Goal: Transaction & Acquisition: Book appointment/travel/reservation

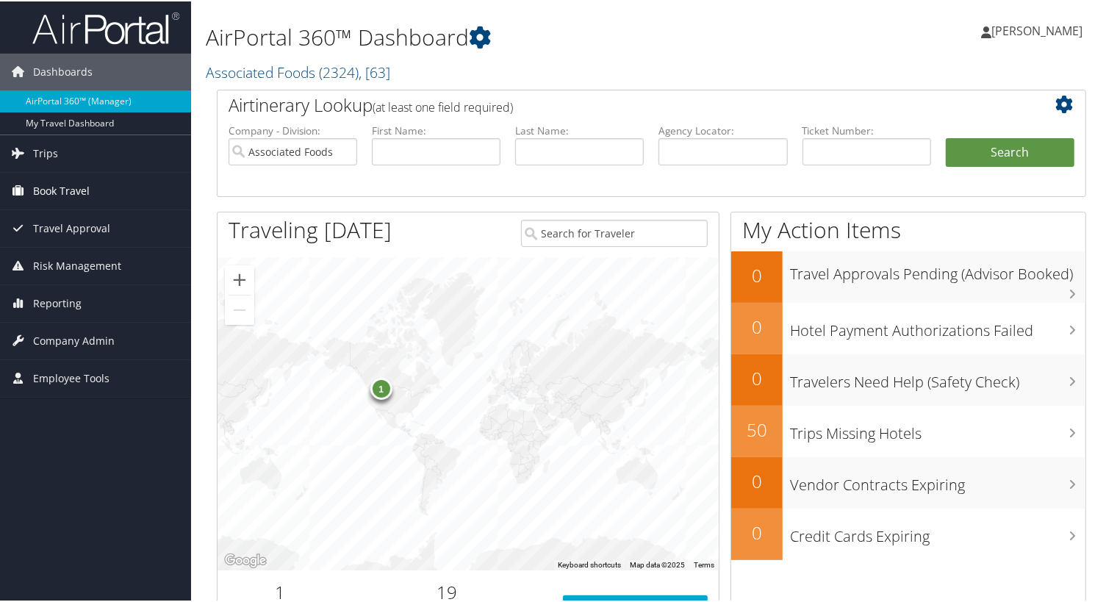
click at [39, 189] on span "Book Travel" at bounding box center [61, 189] width 57 height 37
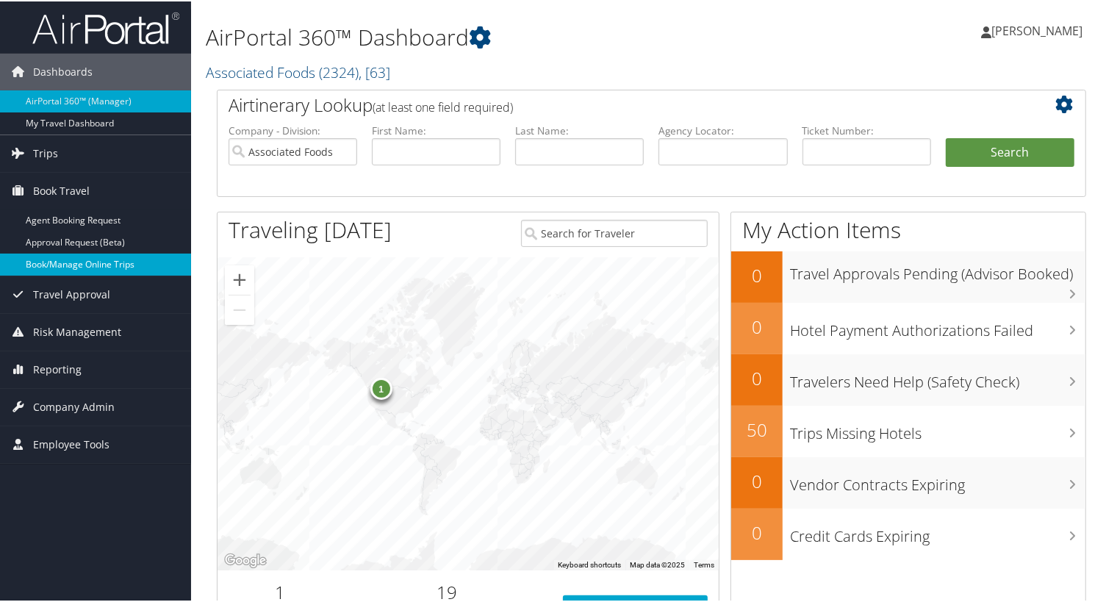
click at [42, 259] on link "Book/Manage Online Trips" at bounding box center [95, 263] width 191 height 22
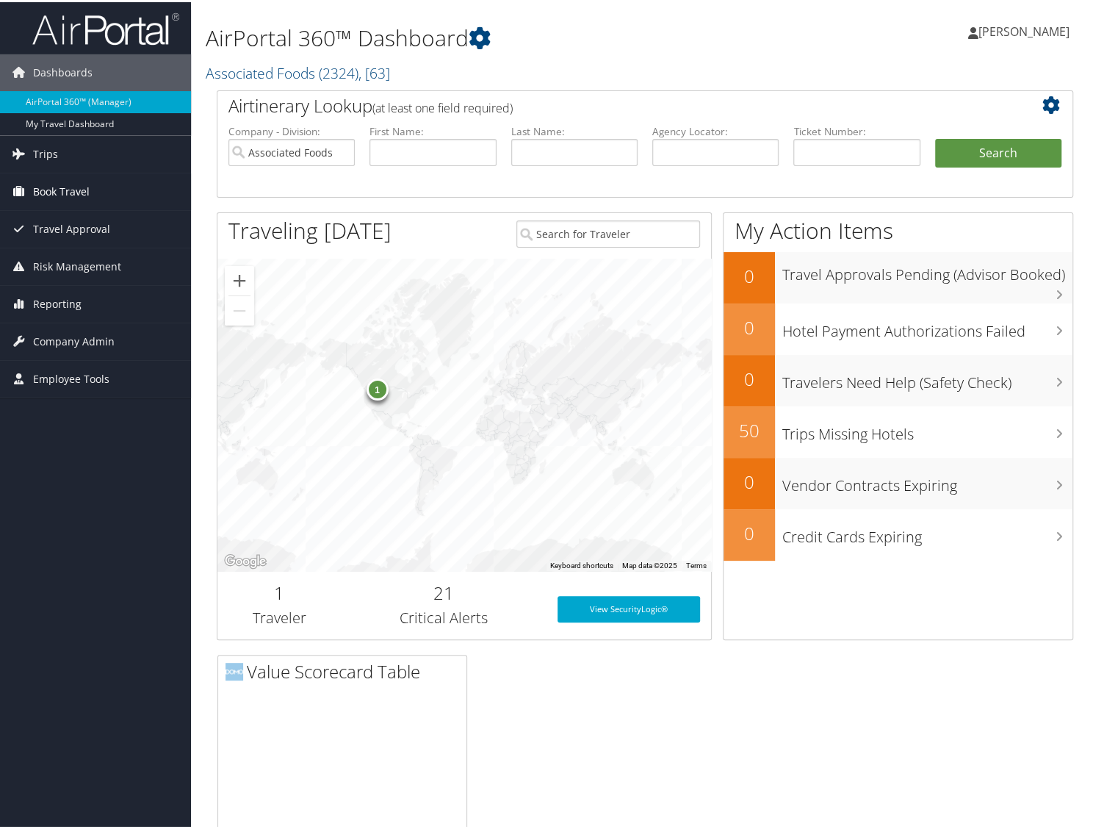
click at [42, 190] on span "Book Travel" at bounding box center [61, 189] width 57 height 37
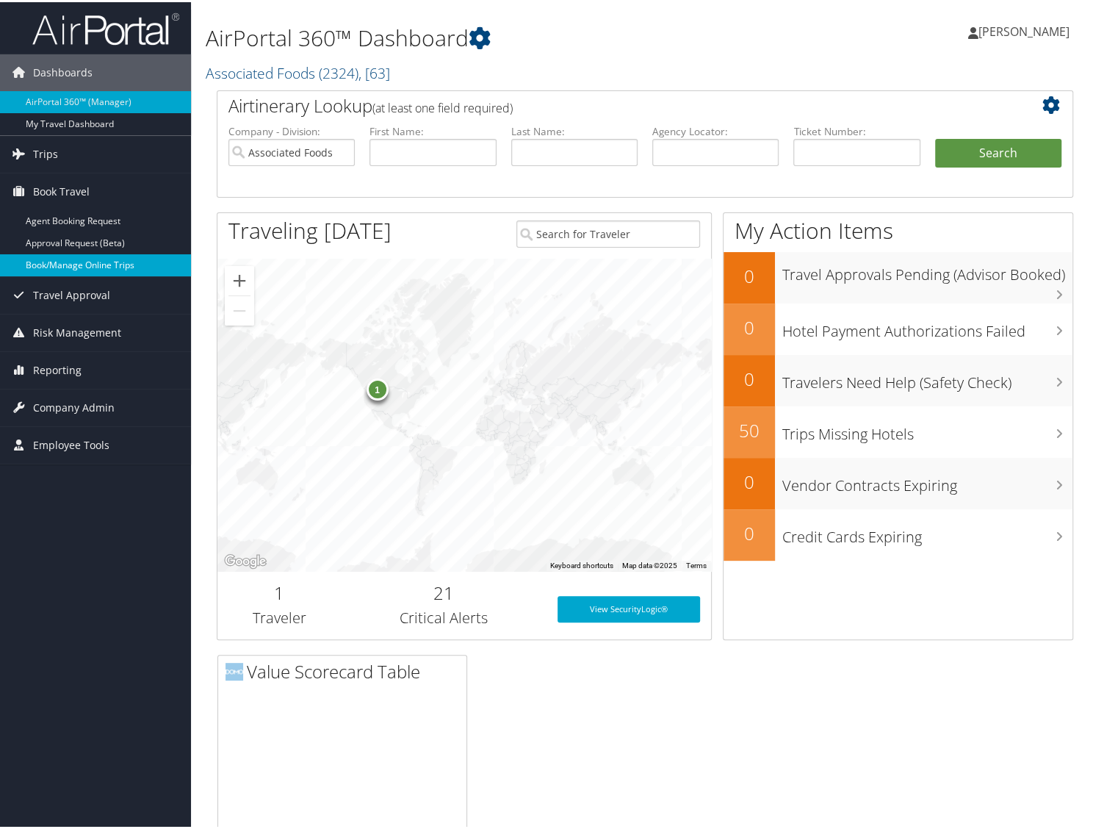
click at [49, 261] on link "Book/Manage Online Trips" at bounding box center [95, 263] width 191 height 22
